Goal: Task Accomplishment & Management: Use online tool/utility

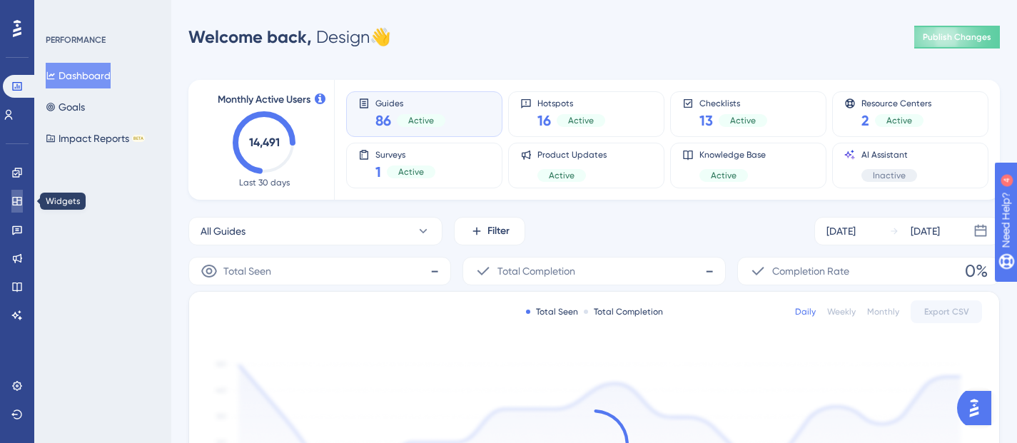
click at [16, 197] on icon at bounding box center [16, 201] width 9 height 9
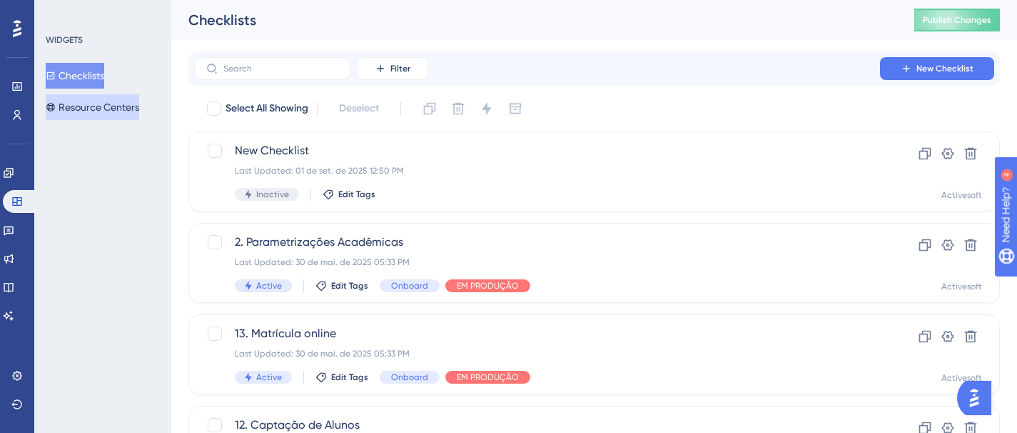
click at [114, 104] on button "Resource Centers" at bounding box center [93, 107] width 94 height 26
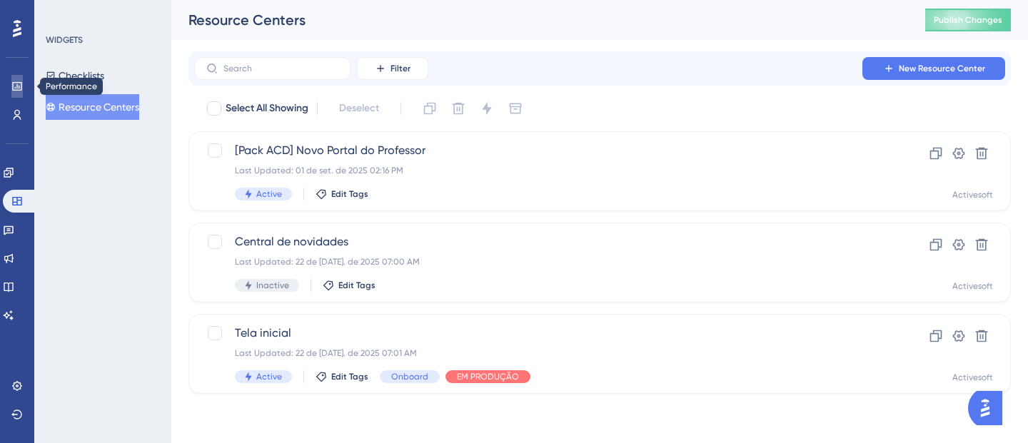
click at [16, 89] on icon at bounding box center [16, 86] width 11 height 11
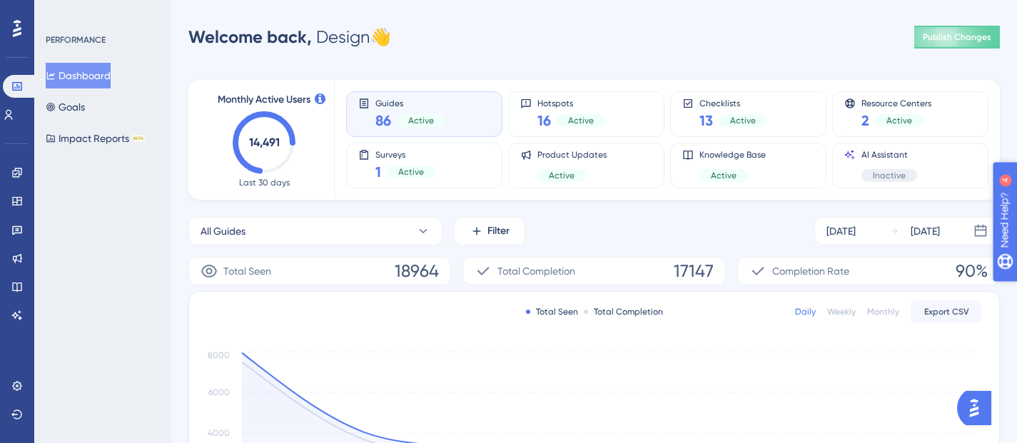
drag, startPoint x: 1051, startPoint y: 295, endPoint x: 2001, endPoint y: 506, distance: 972.9
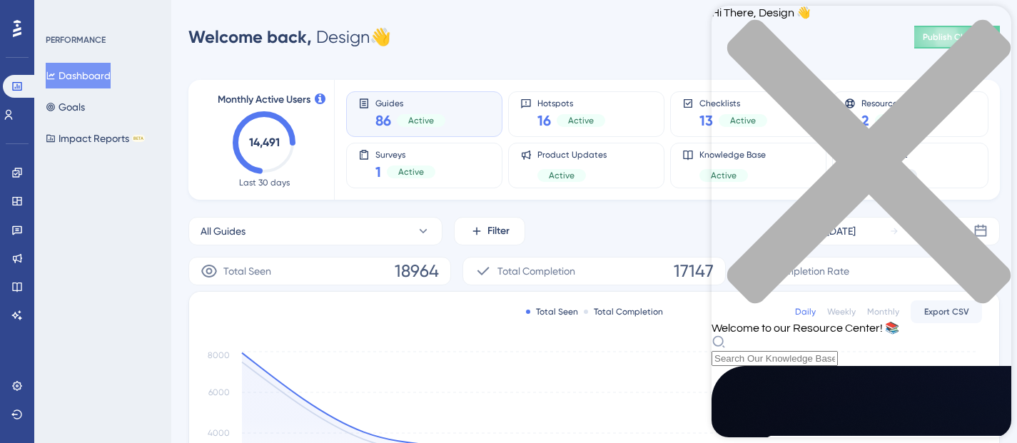
click at [992, 29] on icon "close resource center" at bounding box center [862, 169] width 300 height 300
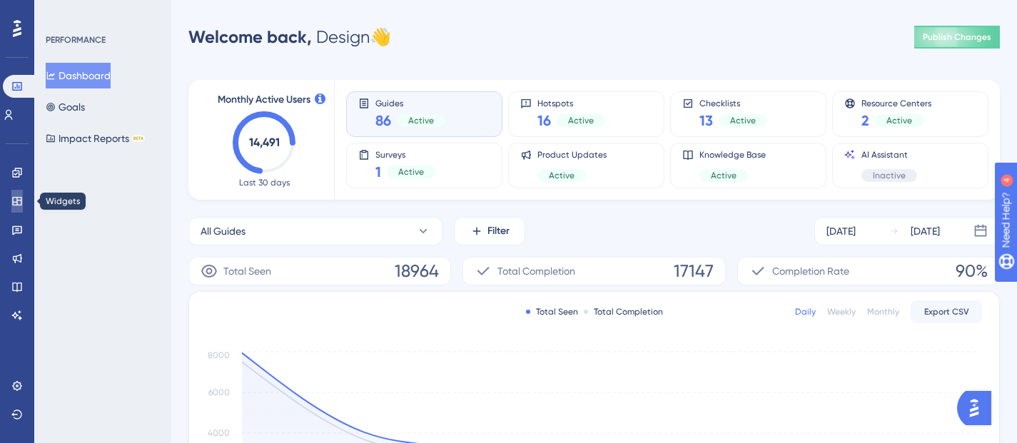
click at [17, 203] on icon at bounding box center [16, 201] width 9 height 9
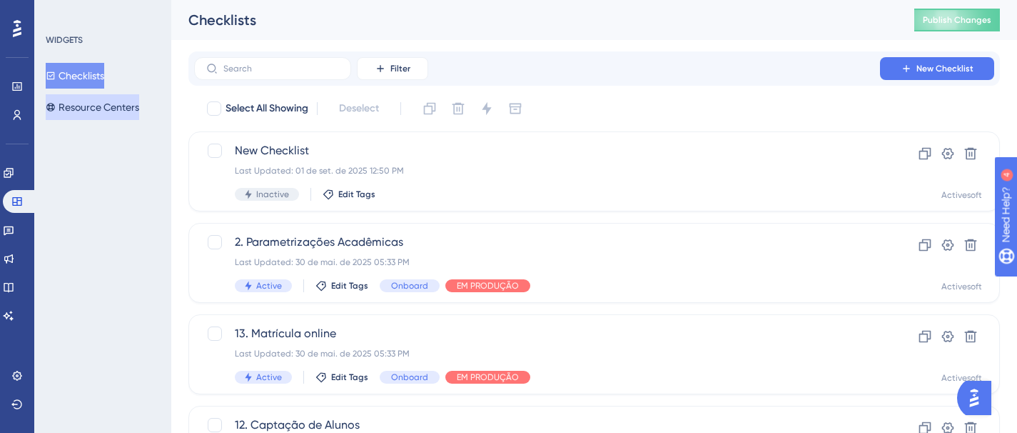
click at [92, 101] on button "Resource Centers" at bounding box center [93, 107] width 94 height 26
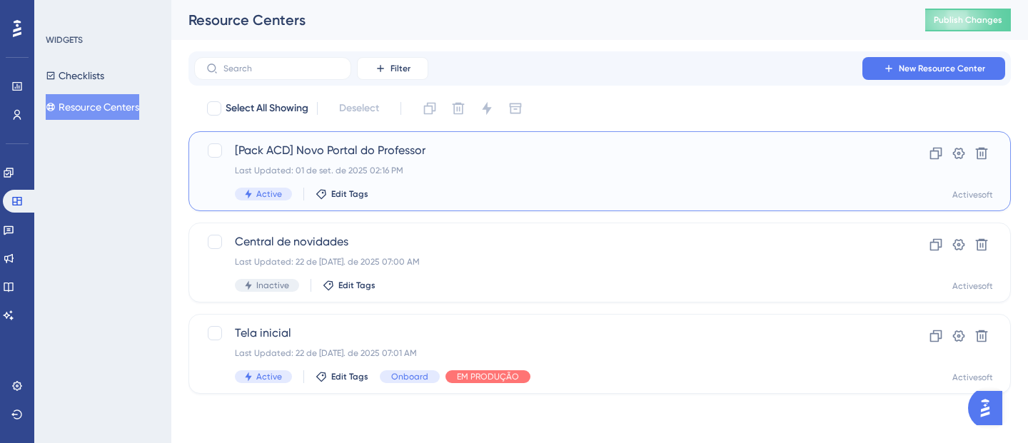
click at [366, 151] on span "[Pack ACD] Novo Portal do Professor" at bounding box center [542, 150] width 615 height 17
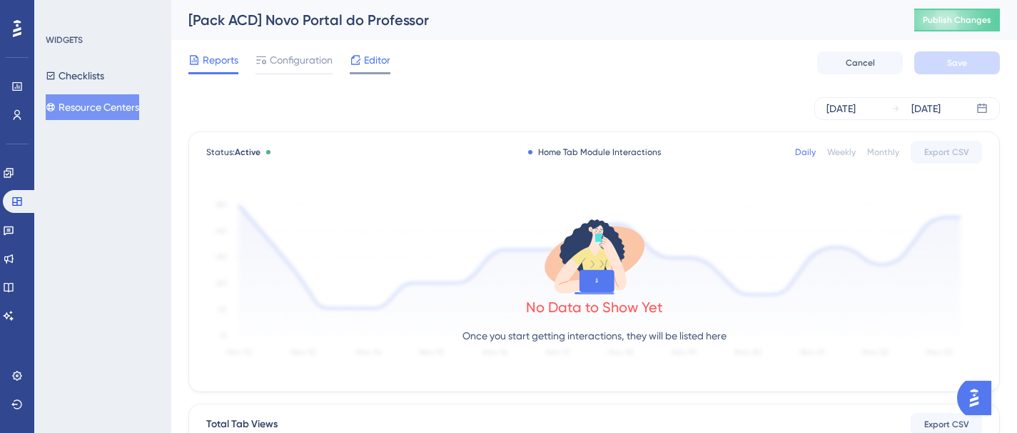
click at [371, 60] on span "Editor" at bounding box center [377, 59] width 26 height 17
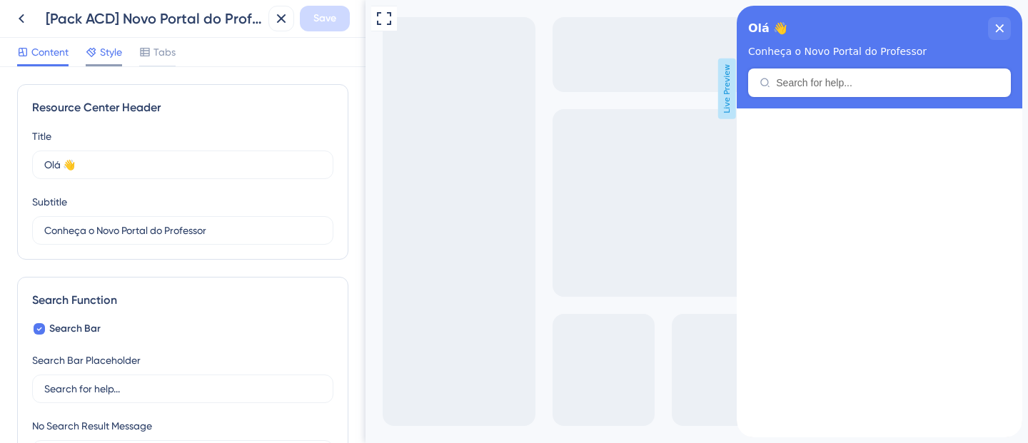
click at [111, 54] on span "Style" at bounding box center [111, 52] width 22 height 17
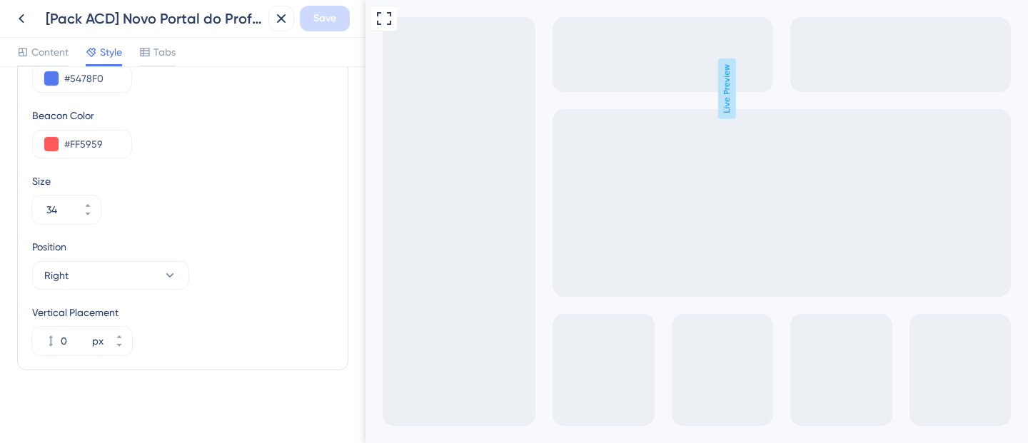
scroll to position [583, 0]
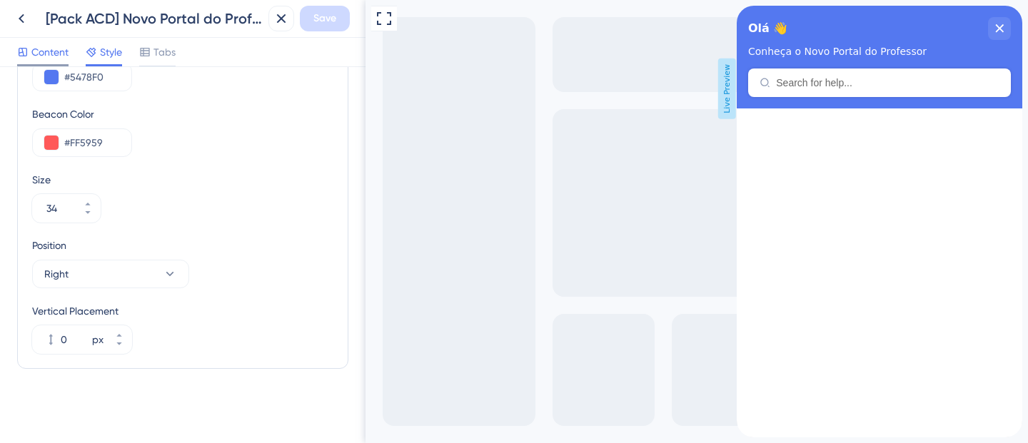
click at [39, 55] on span "Content" at bounding box center [49, 52] width 37 height 17
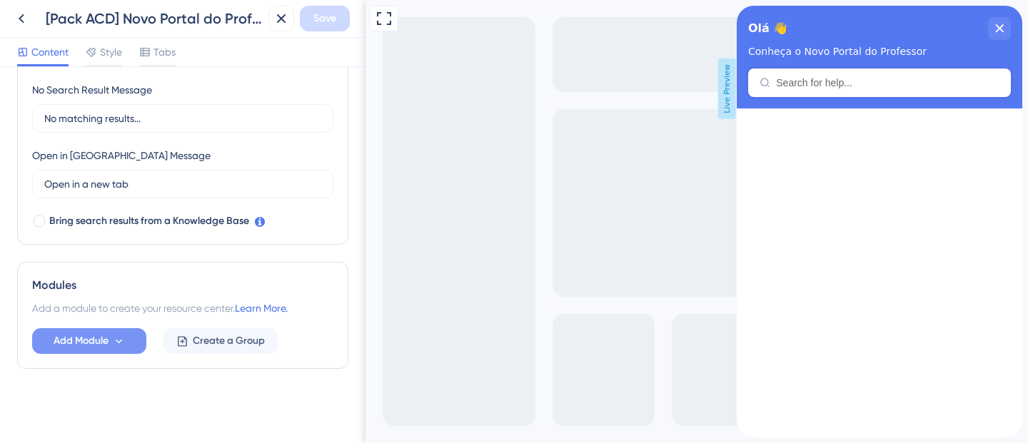
click at [110, 342] on button "Add Module" at bounding box center [89, 341] width 114 height 26
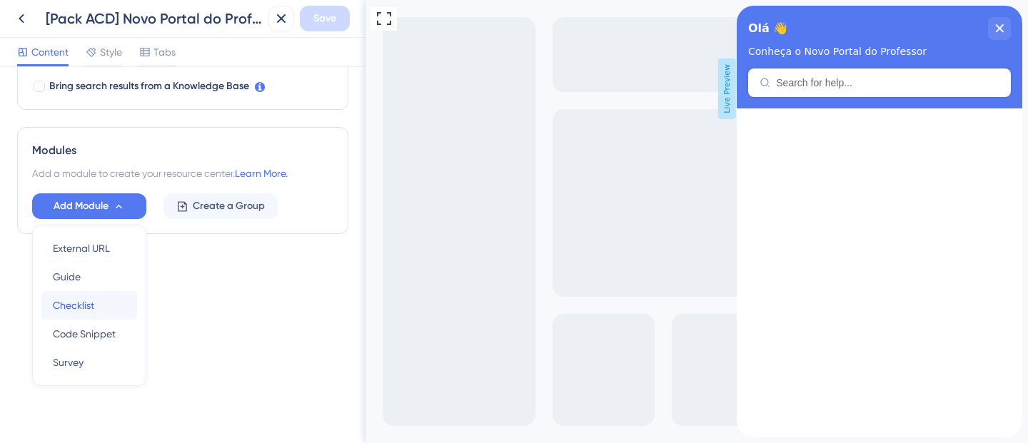
click at [84, 300] on span "Checklist" at bounding box center [73, 305] width 41 height 17
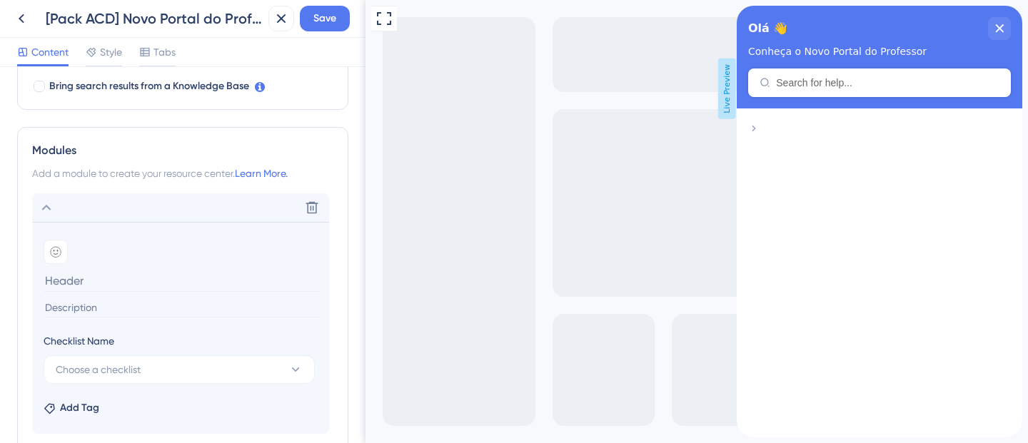
click at [908, 123] on div at bounding box center [879, 123] width 263 height 0
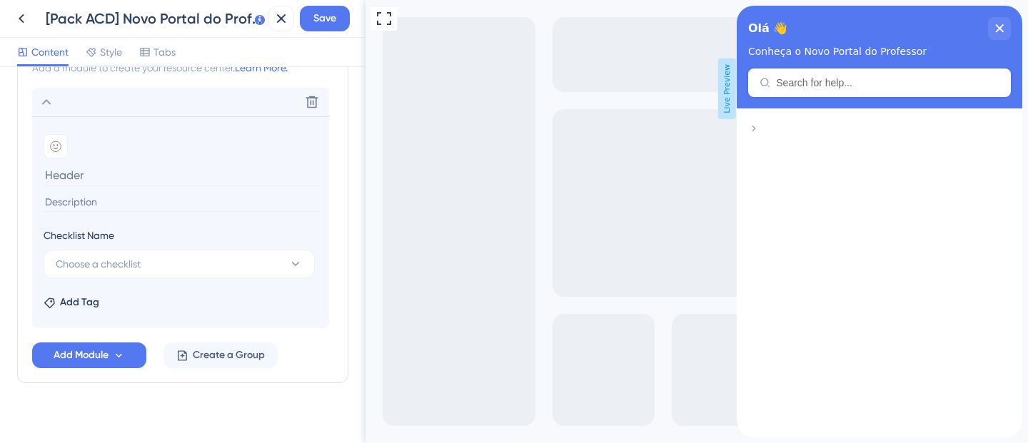
scroll to position [591, 0]
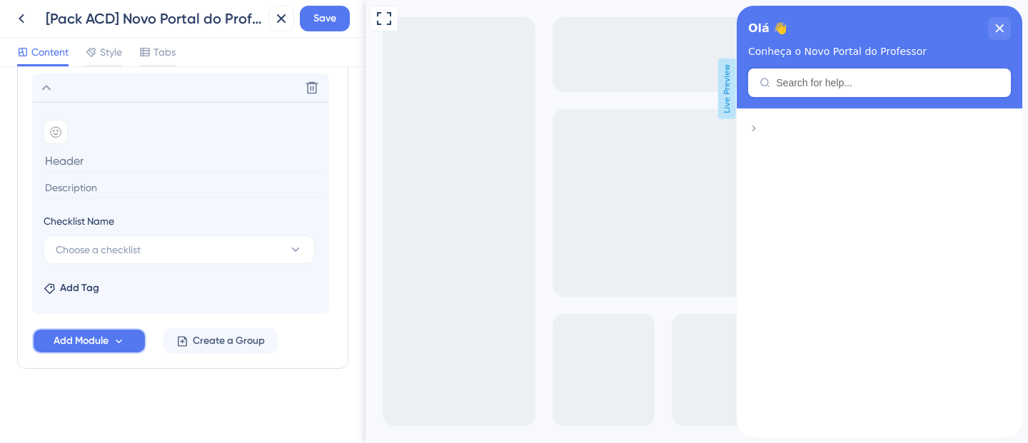
click at [119, 347] on icon at bounding box center [119, 342] width 12 height 12
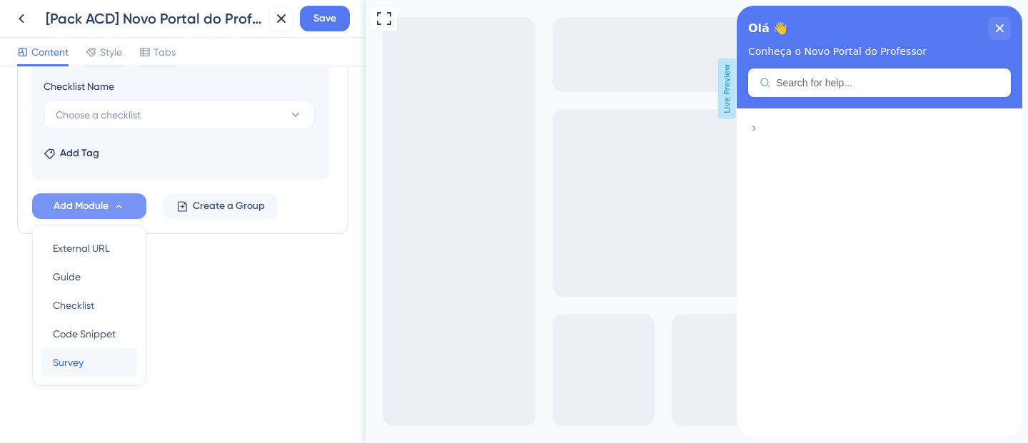
click at [82, 367] on span "Survey" at bounding box center [68, 362] width 31 height 17
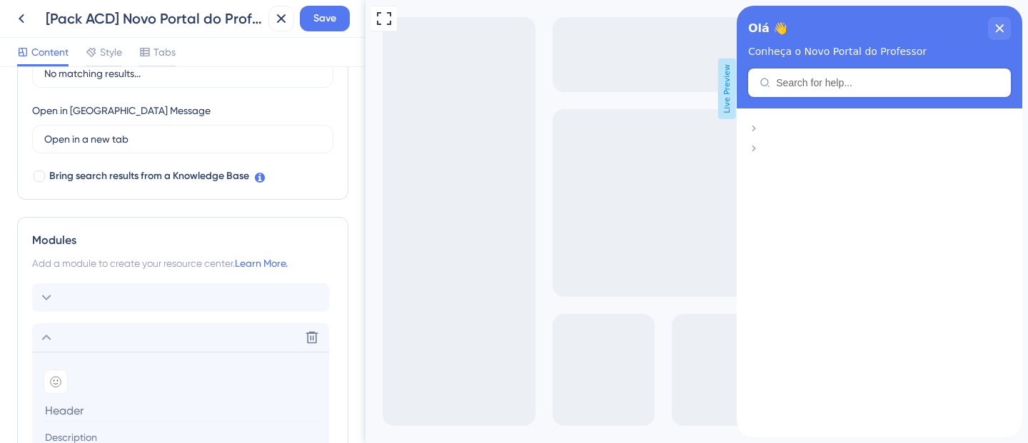
scroll to position [378, 0]
click at [154, 50] on div "Tabs" at bounding box center [157, 52] width 36 height 17
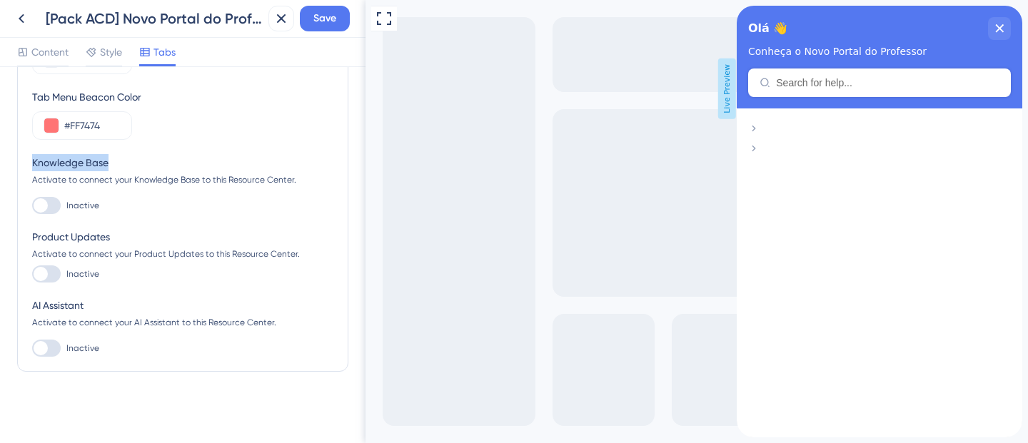
drag, startPoint x: 34, startPoint y: 164, endPoint x: 116, endPoint y: 168, distance: 82.9
click at [116, 168] on div "Knowledge Base" at bounding box center [182, 162] width 301 height 17
click at [56, 204] on div at bounding box center [46, 205] width 29 height 17
click at [32, 206] on input "Inactive" at bounding box center [31, 206] width 1 height 1
checkbox input "true"
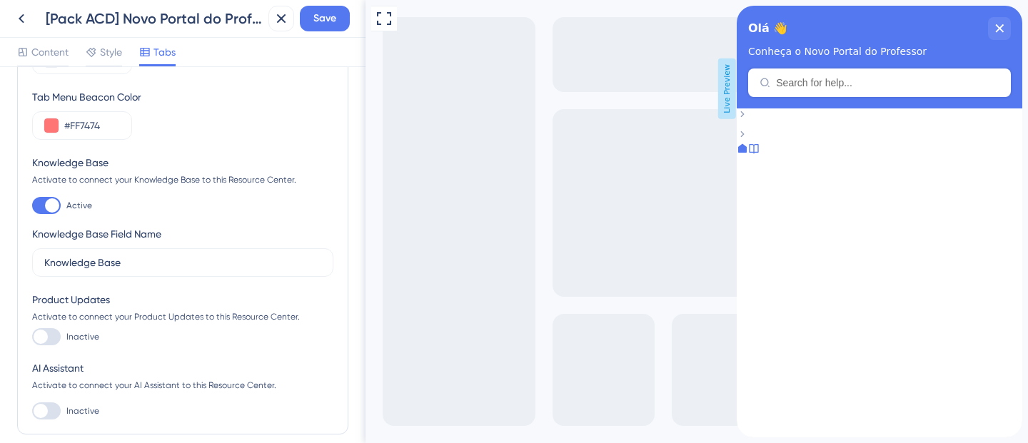
click at [758, 154] on icon at bounding box center [753, 148] width 9 height 9
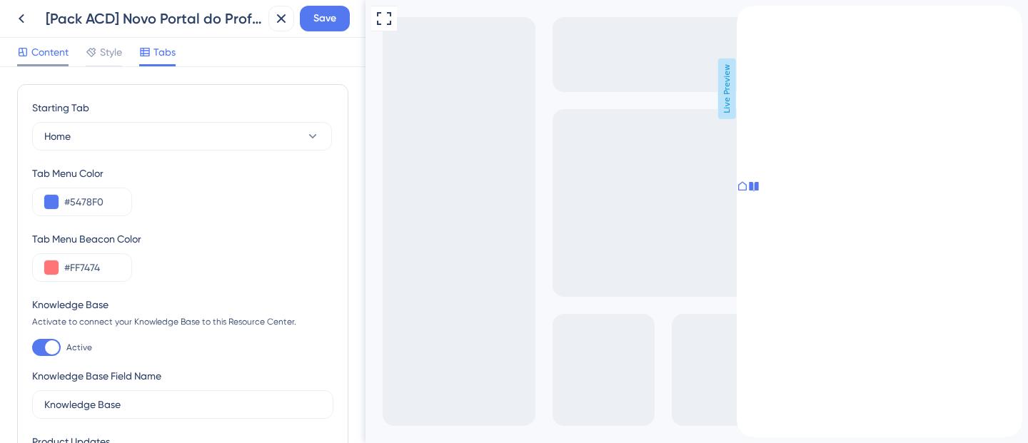
click at [66, 48] on span "Content" at bounding box center [49, 52] width 37 height 17
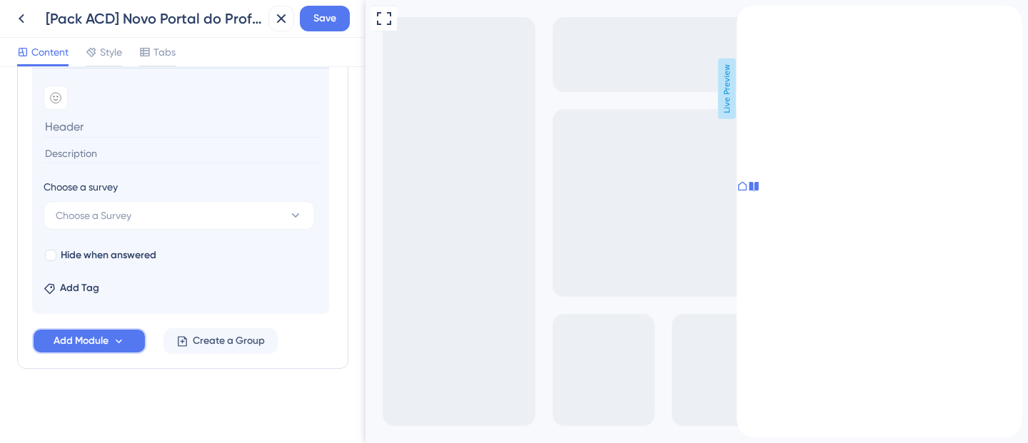
click at [108, 352] on button "Add Module" at bounding box center [89, 341] width 114 height 26
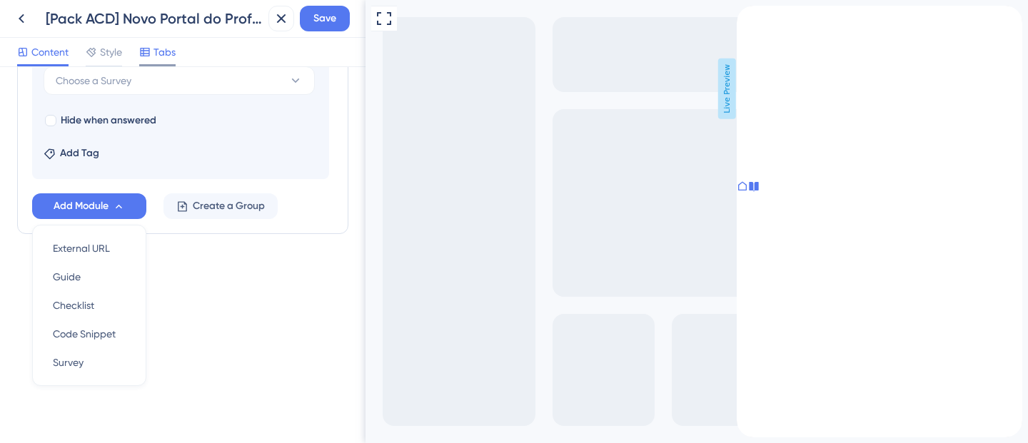
click at [154, 56] on div "Tabs" at bounding box center [157, 52] width 36 height 17
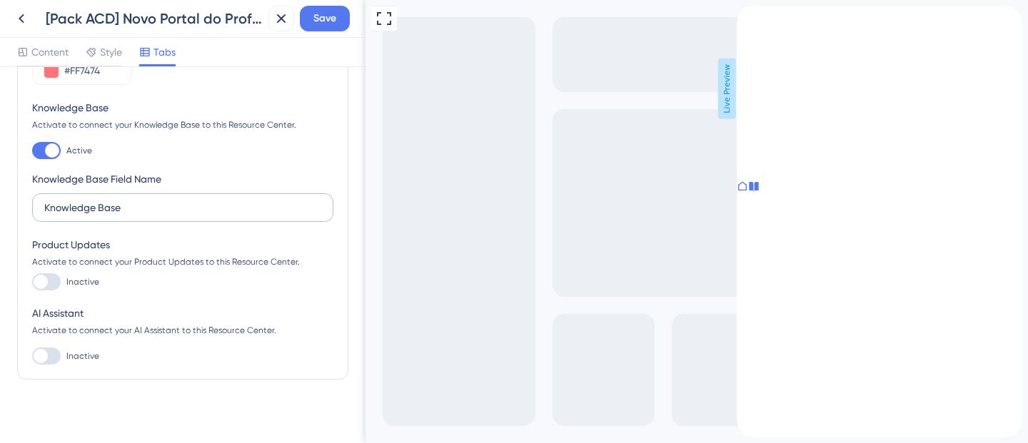
scroll to position [177, 0]
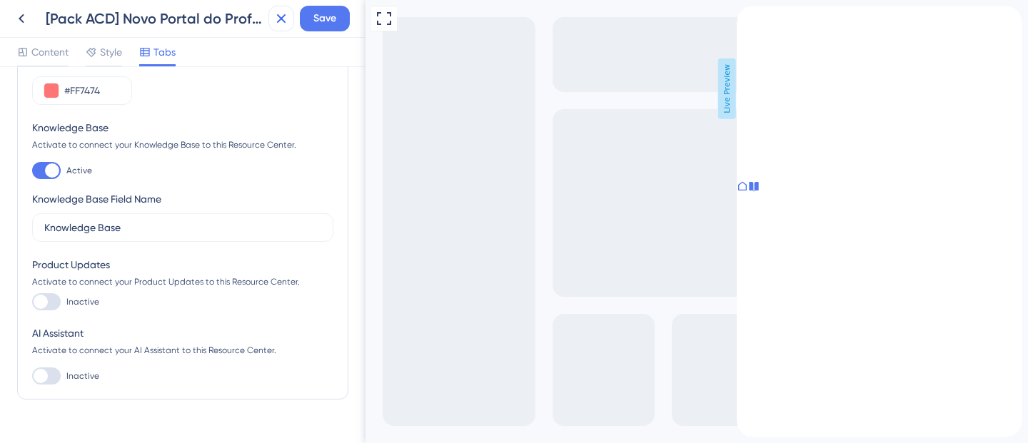
click at [277, 19] on icon at bounding box center [281, 18] width 17 height 17
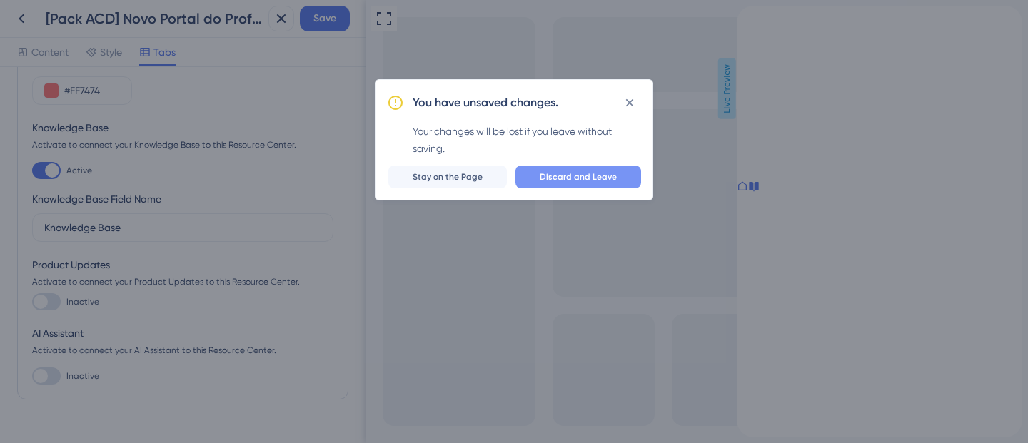
click at [523, 169] on button "Discard and Leave" at bounding box center [579, 177] width 126 height 23
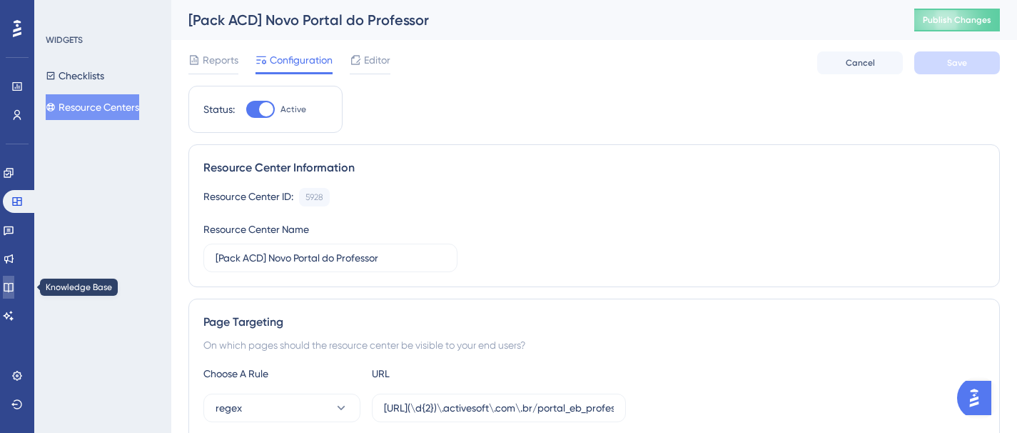
click at [14, 288] on icon at bounding box center [8, 286] width 11 height 11
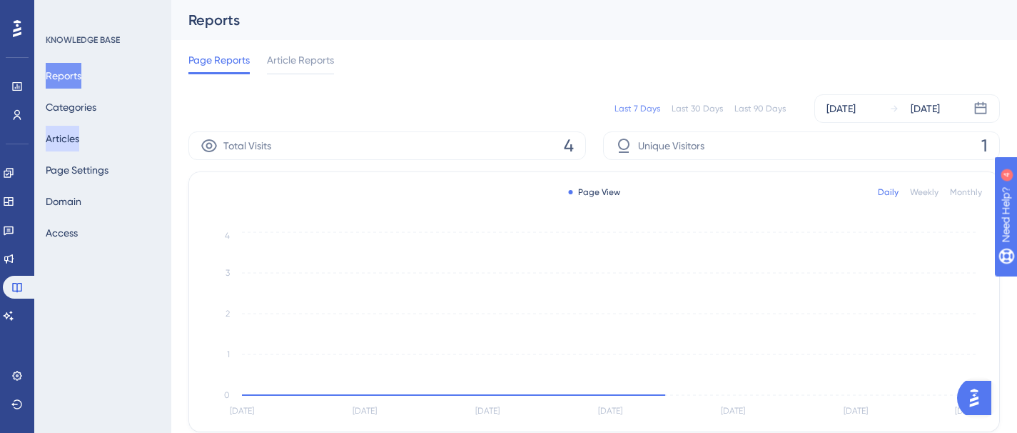
click at [79, 139] on button "Articles" at bounding box center [63, 139] width 34 height 26
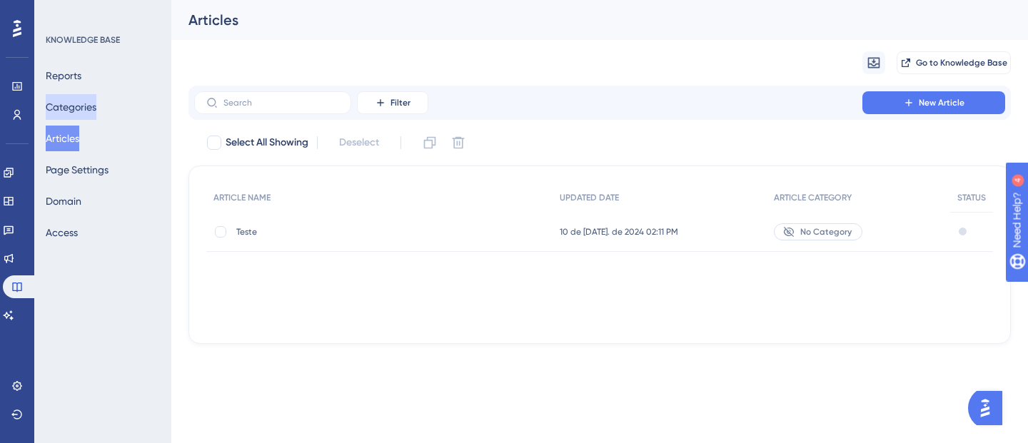
click at [84, 98] on button "Categories" at bounding box center [71, 107] width 51 height 26
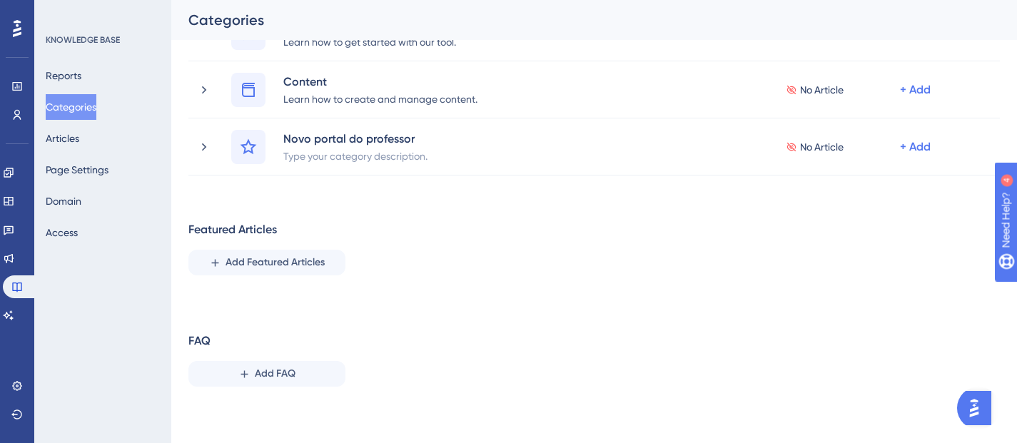
scroll to position [122, 0]
click at [295, 374] on span "Add FAQ" at bounding box center [275, 373] width 41 height 17
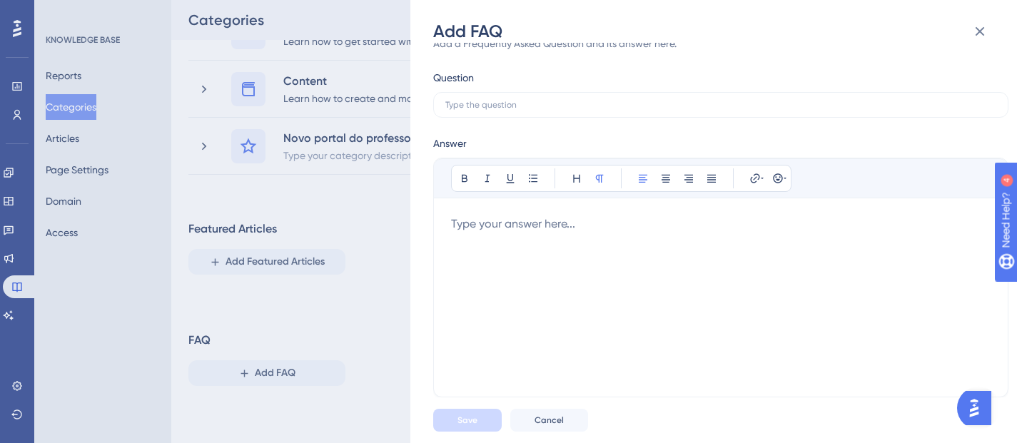
scroll to position [0, 0]
